Goal: Check status

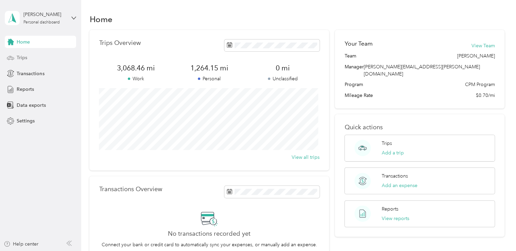
click at [22, 58] on span "Trips" at bounding box center [22, 57] width 11 height 7
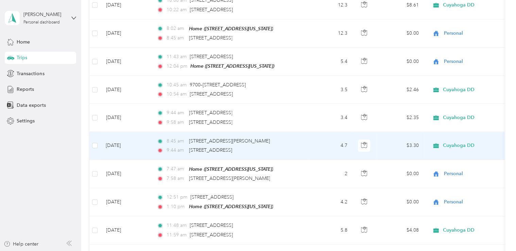
scroll to position [475, 0]
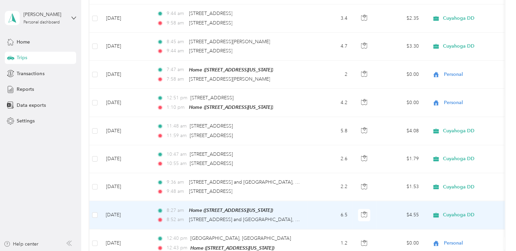
click at [466, 212] on span "Cuyahoga DD" at bounding box center [458, 215] width 32 height 6
